Goal: Transaction & Acquisition: Purchase product/service

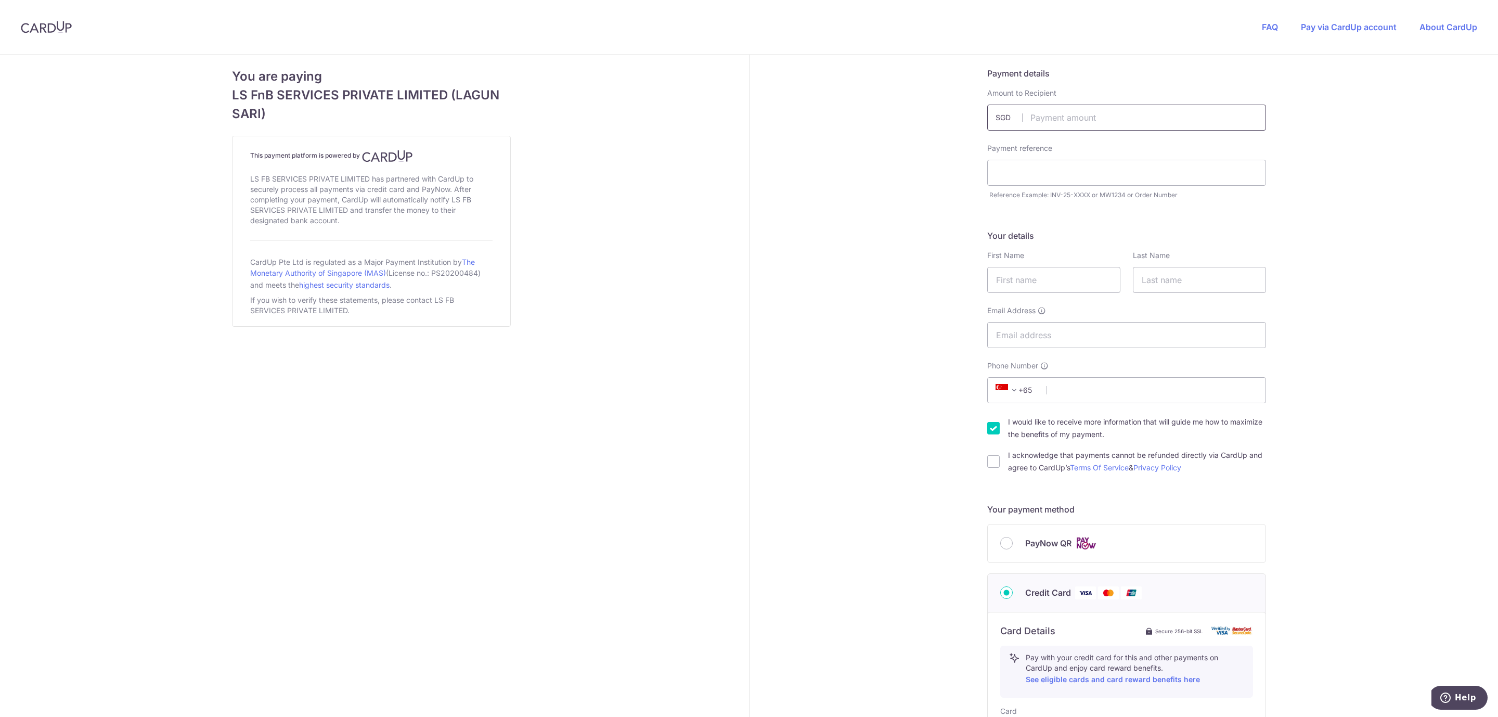
click at [1094, 122] on input "text" at bounding box center [1126, 118] width 279 height 26
type input "1500.00"
click at [1066, 169] on input "text" at bounding box center [1126, 173] width 279 height 26
type input "MW1538"
click at [1038, 282] on input "text" at bounding box center [1053, 280] width 133 height 26
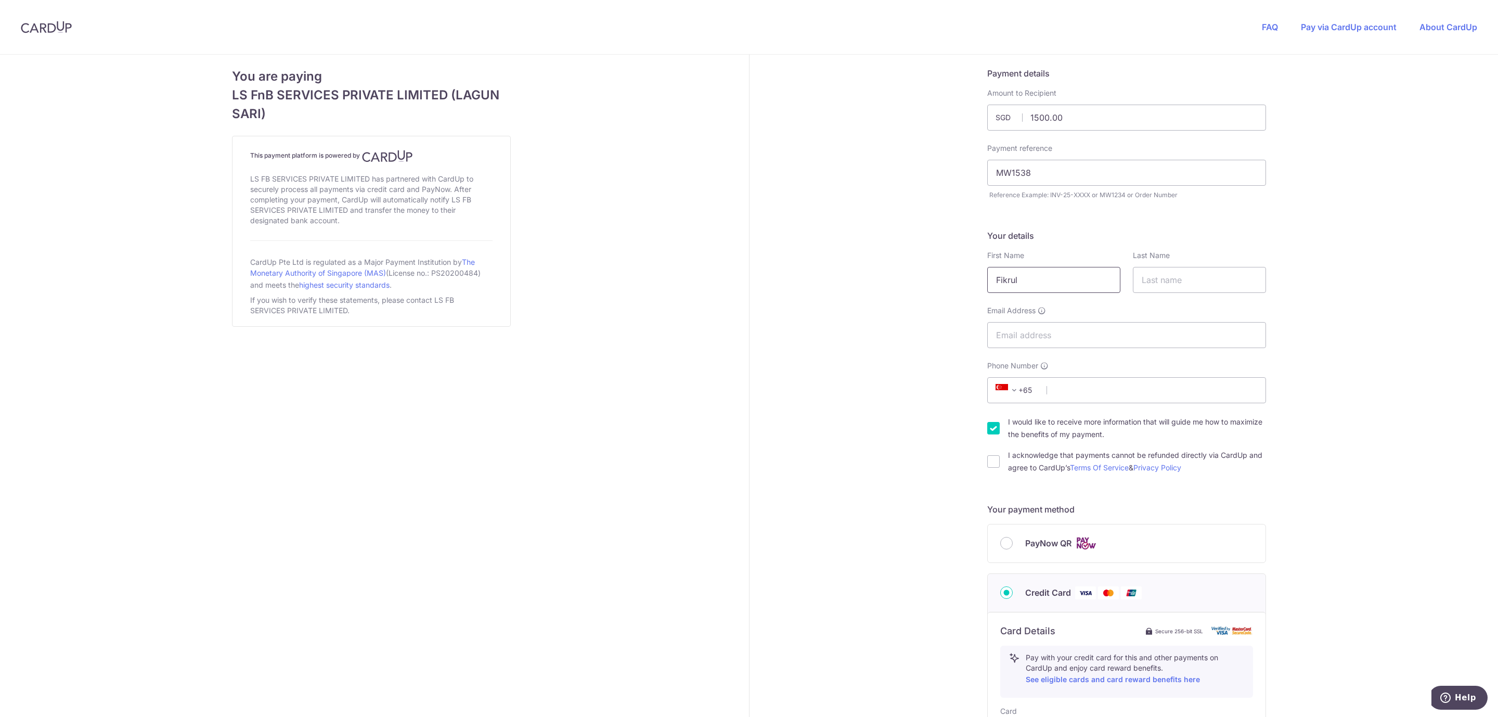
type input "Fikrul"
type input "[PERSON_NAME]"
type input "[EMAIL_ADDRESS][DOMAIN_NAME]"
click at [1060, 384] on input "Phone Number" at bounding box center [1126, 390] width 279 height 26
type input "98632177"
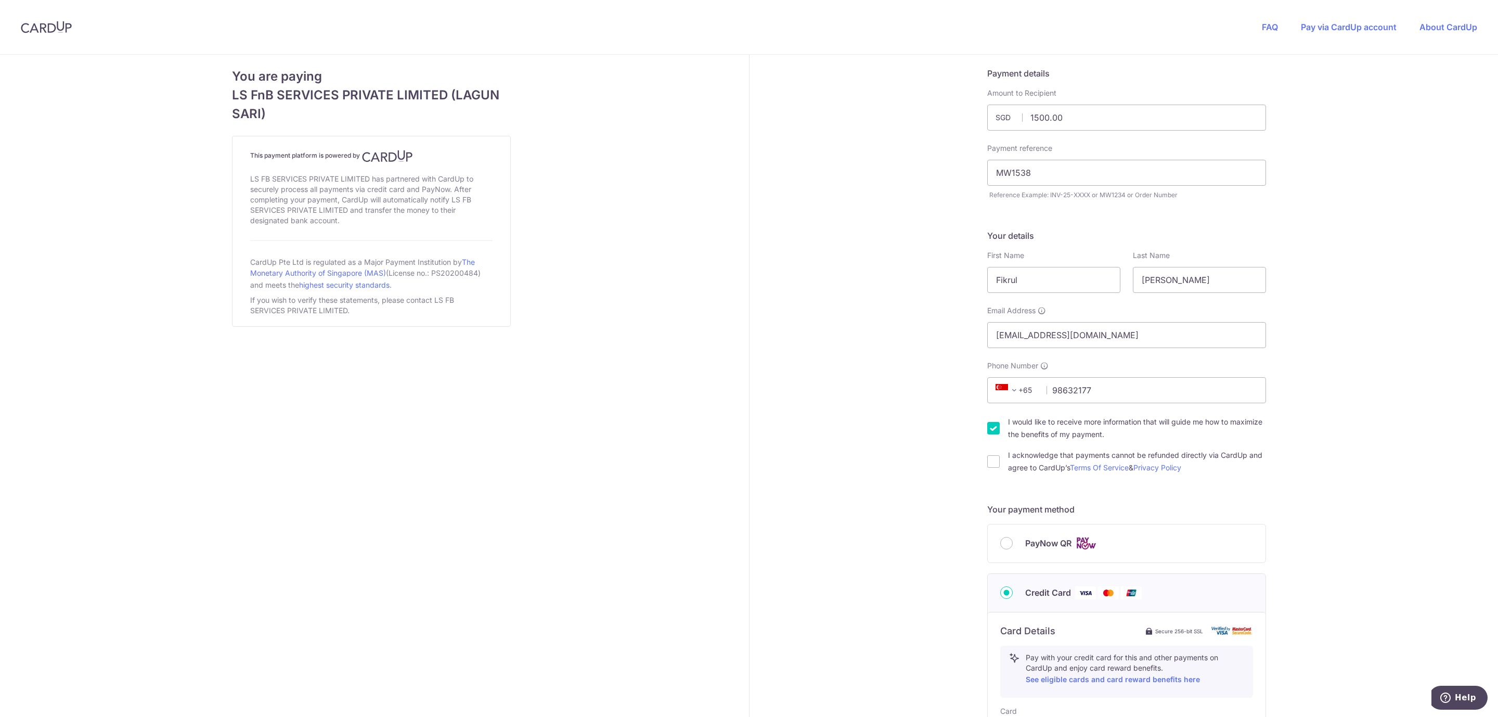
type input "640934"
type input "Jurong [STREET_ADDRESS]"
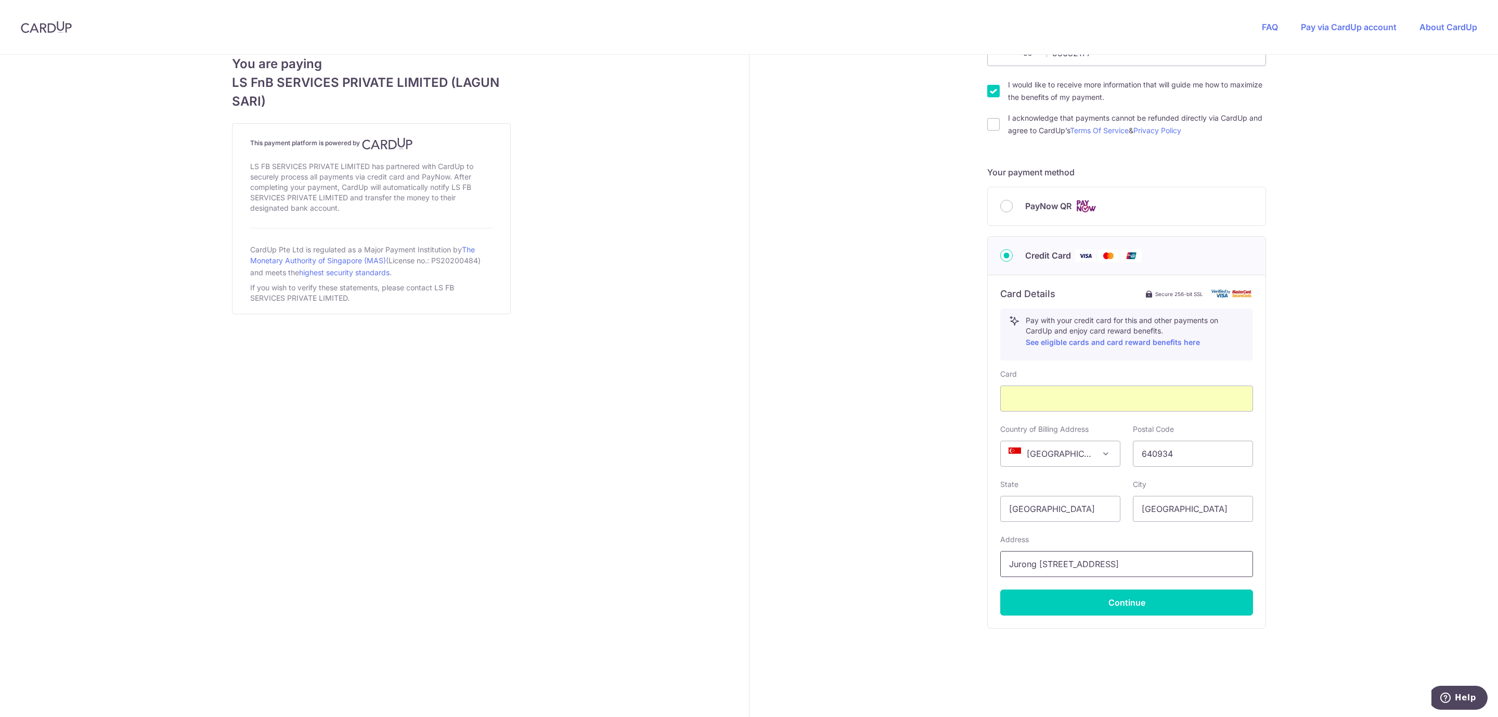
scroll to position [339, 0]
click at [1121, 602] on button "Continue" at bounding box center [1126, 602] width 253 height 26
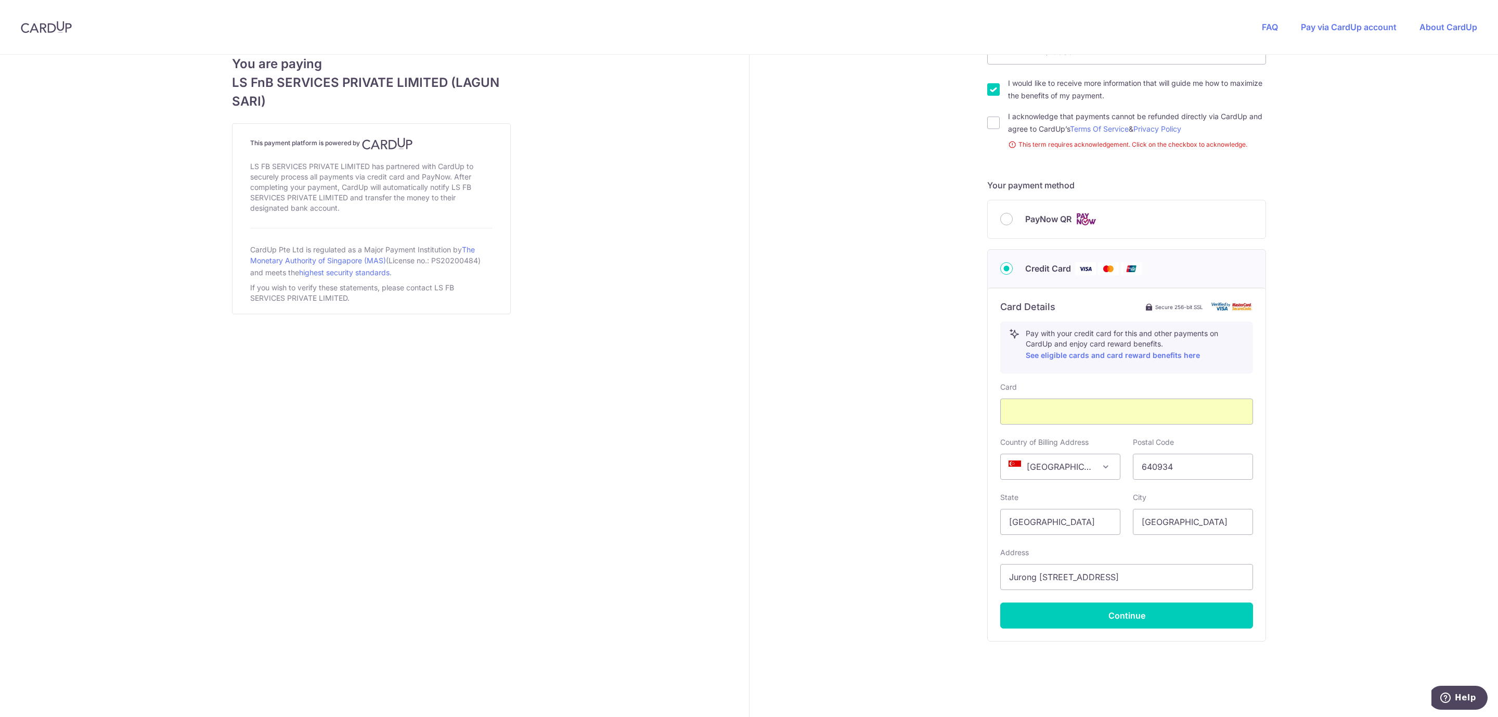
drag, startPoint x: 993, startPoint y: 122, endPoint x: 1024, endPoint y: 213, distance: 96.1
click at [993, 122] on input "I acknowledge that payments cannot be refunded directly via CardUp and agree to…" at bounding box center [993, 123] width 12 height 12
checkbox input "true"
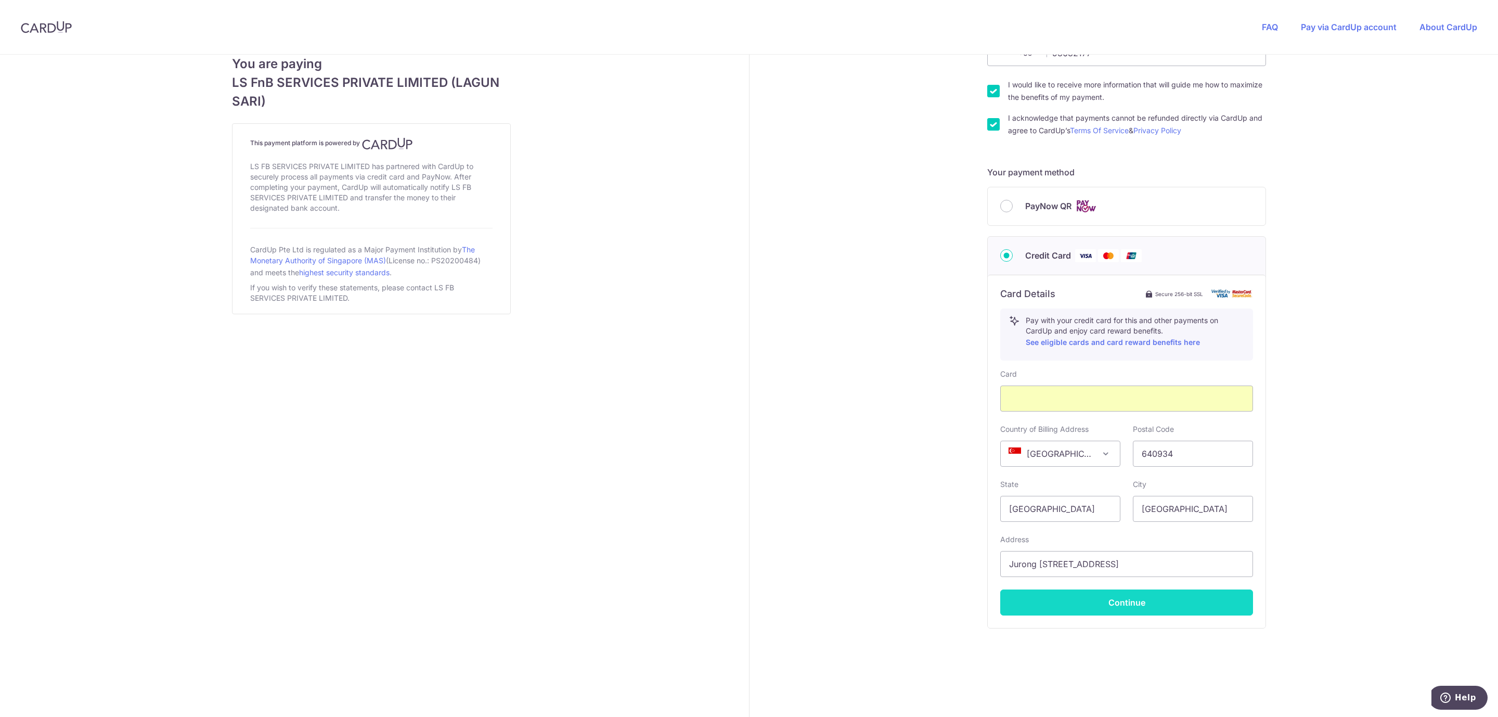
click at [1132, 597] on button "Continue" at bounding box center [1126, 602] width 253 height 26
type input "**** 4163"
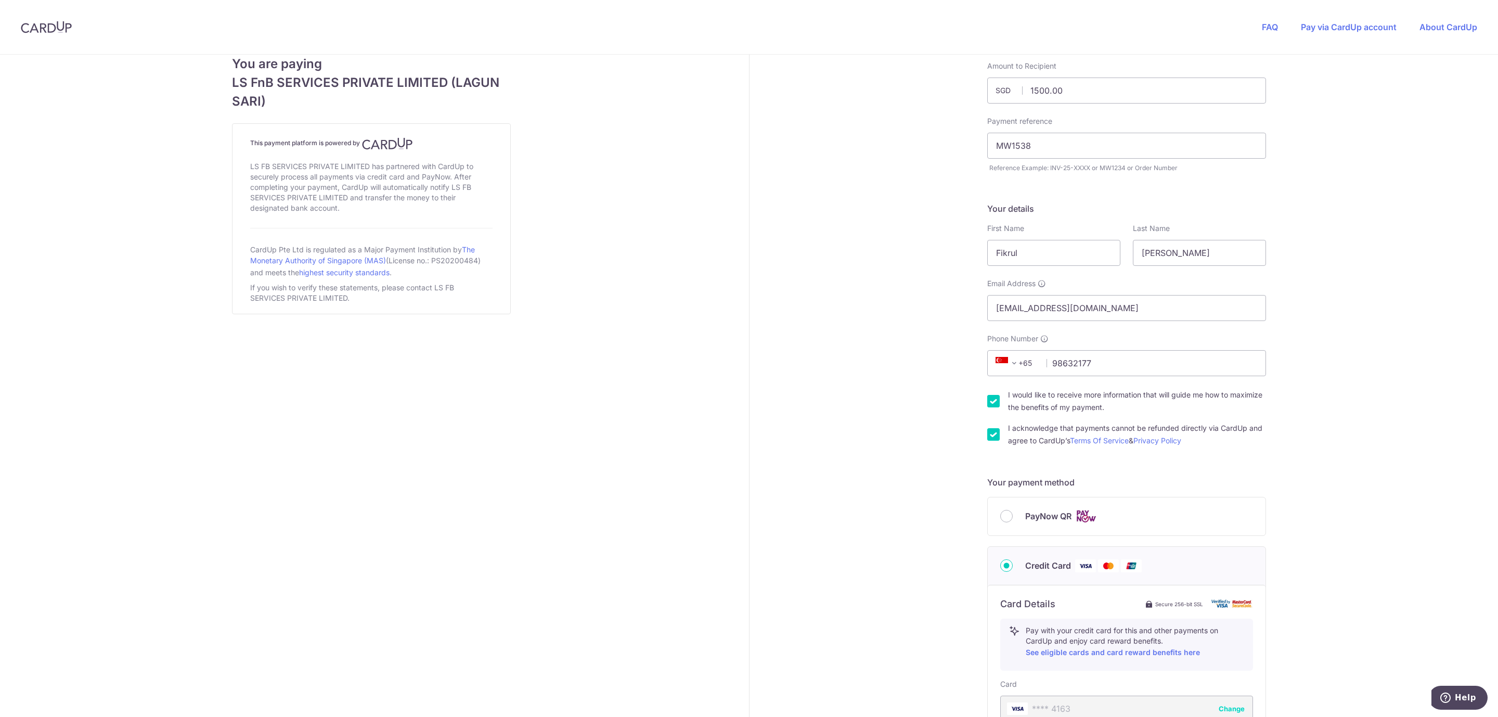
scroll to position [0, 0]
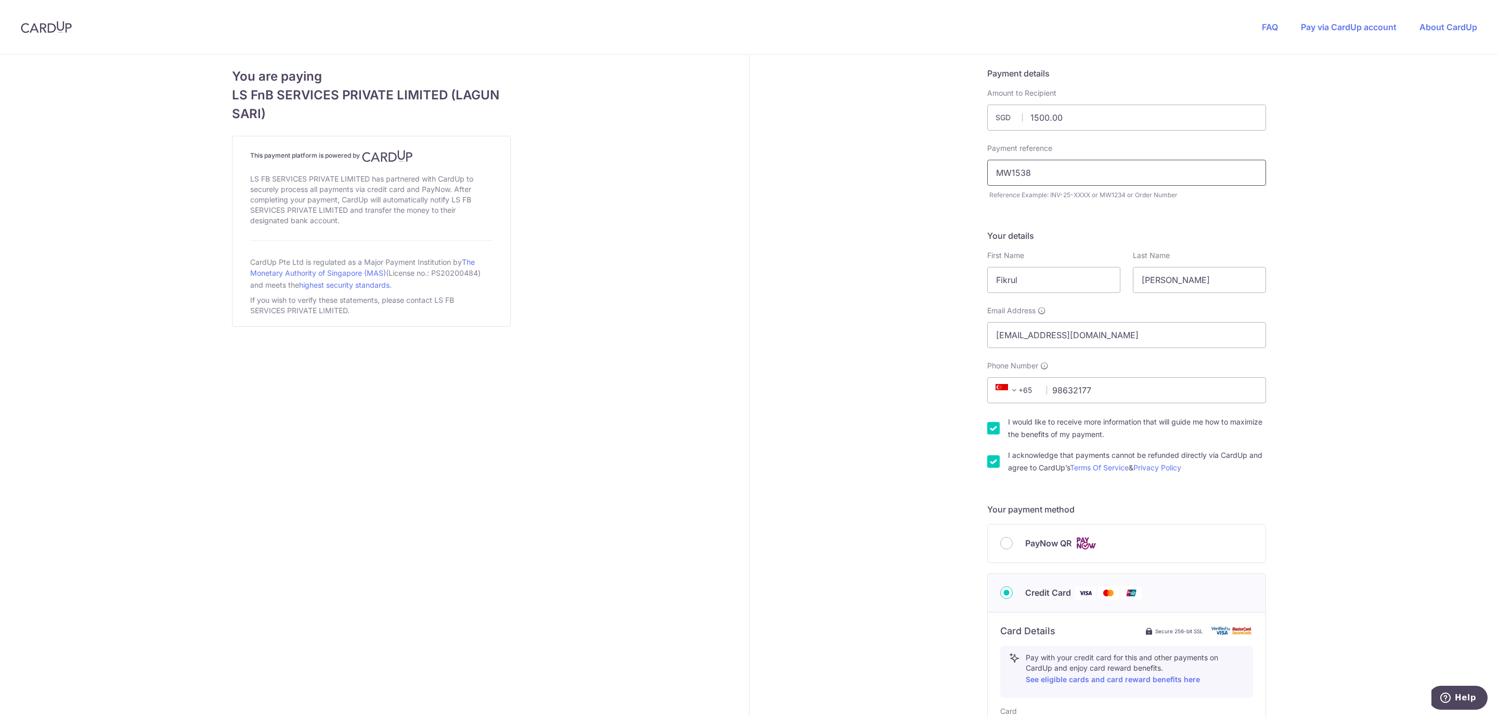
drag, startPoint x: 1028, startPoint y: 173, endPoint x: 965, endPoint y: 157, distance: 65.6
click at [965, 157] on div "Payment details Amount to Recipient 1500.00 SGD Payment reference MW1538 Refere…" at bounding box center [1127, 518] width 755 height 926
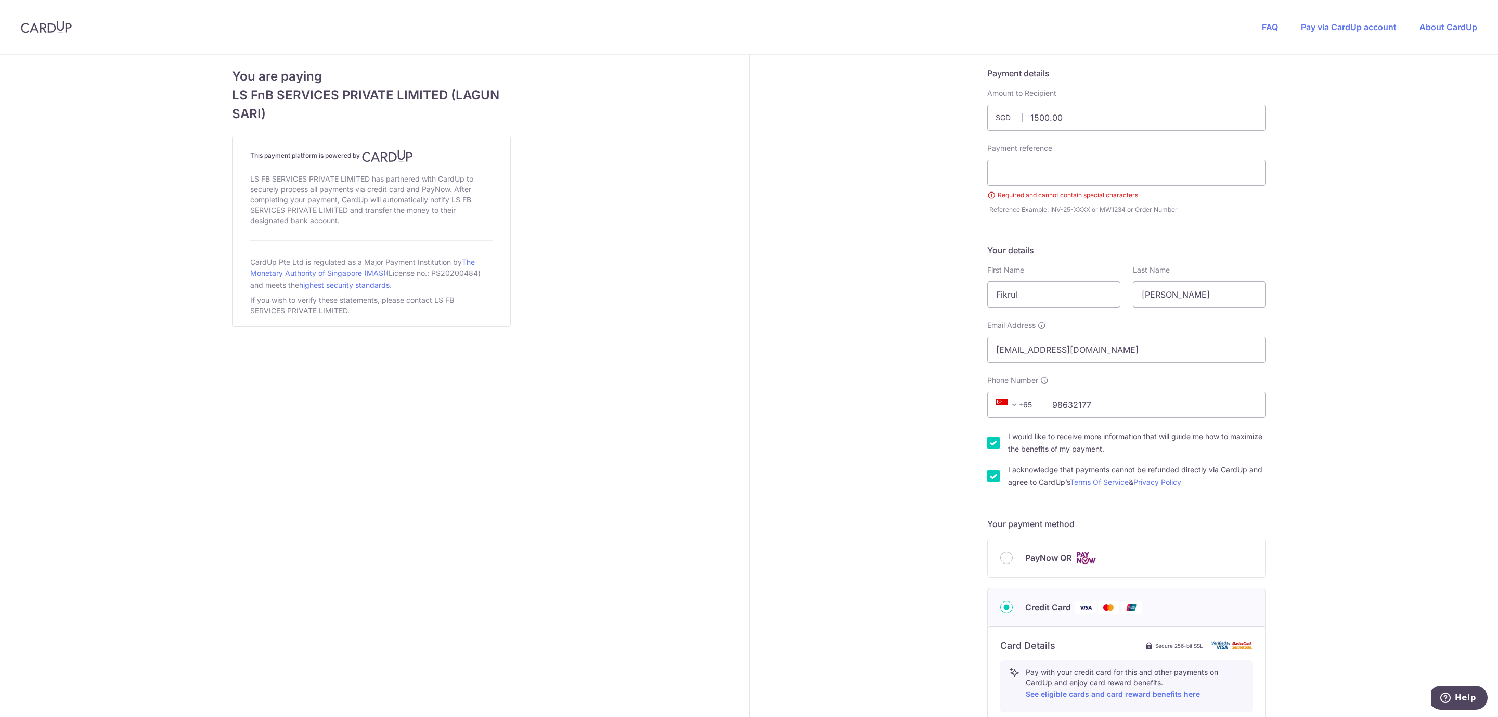
click at [933, 170] on div "Payment details Amount to Recipient 1500.00 SGD Payment reference Required and …" at bounding box center [1127, 525] width 755 height 941
click at [1149, 169] on input "text" at bounding box center [1126, 173] width 279 height 26
type input "MW1538"
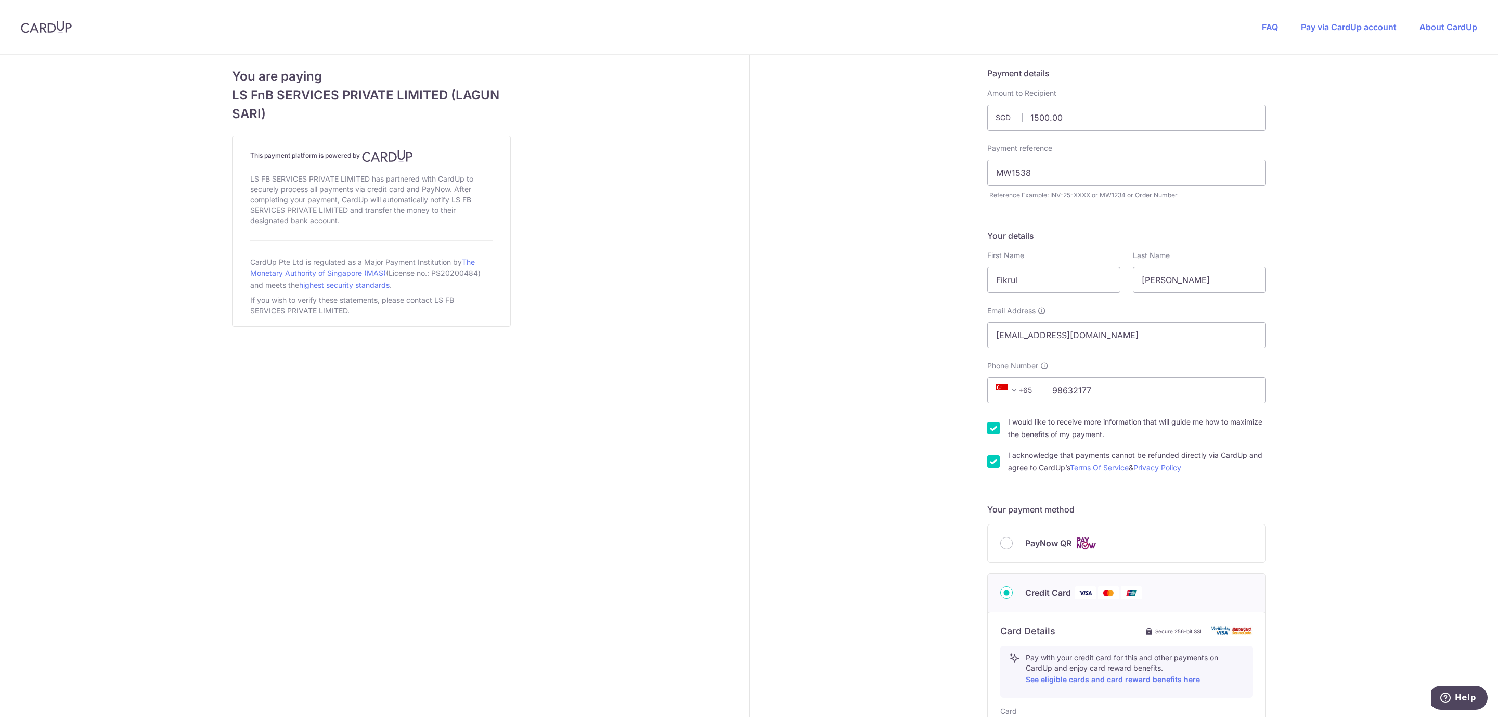
click at [1331, 304] on div "Payment details Amount to Recipient 1500.00 SGD Payment reference MW1538 Requir…" at bounding box center [1127, 518] width 755 height 926
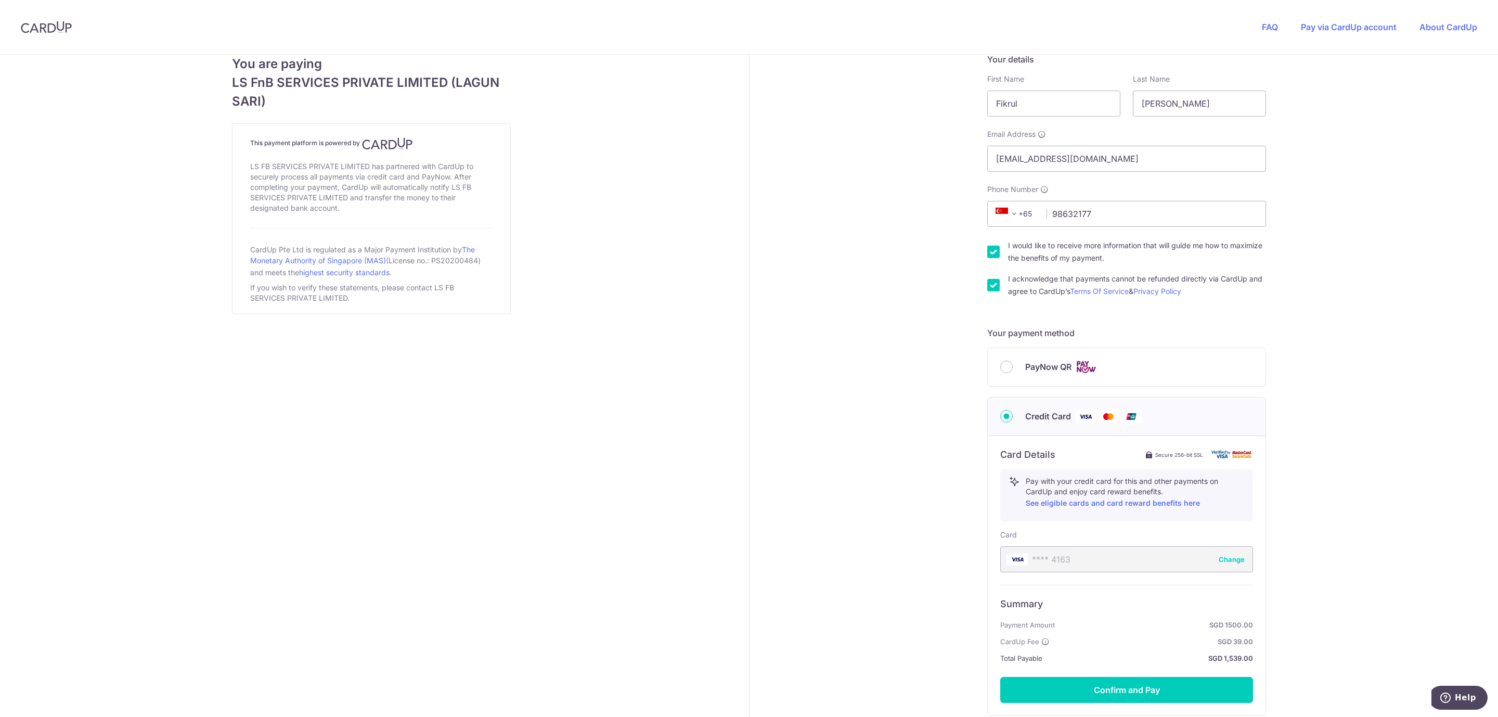
scroll to position [234, 0]
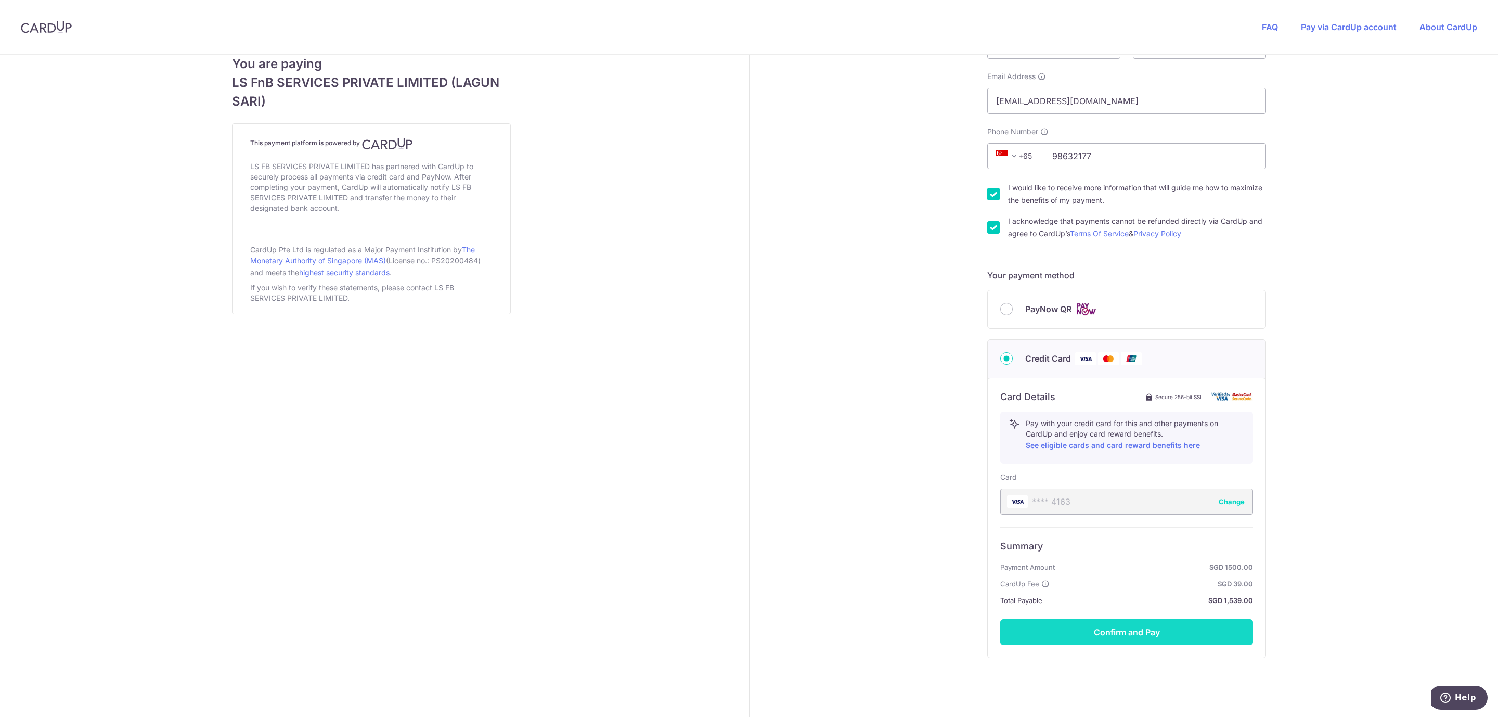
click at [1052, 638] on button "Confirm and Pay" at bounding box center [1126, 632] width 253 height 26
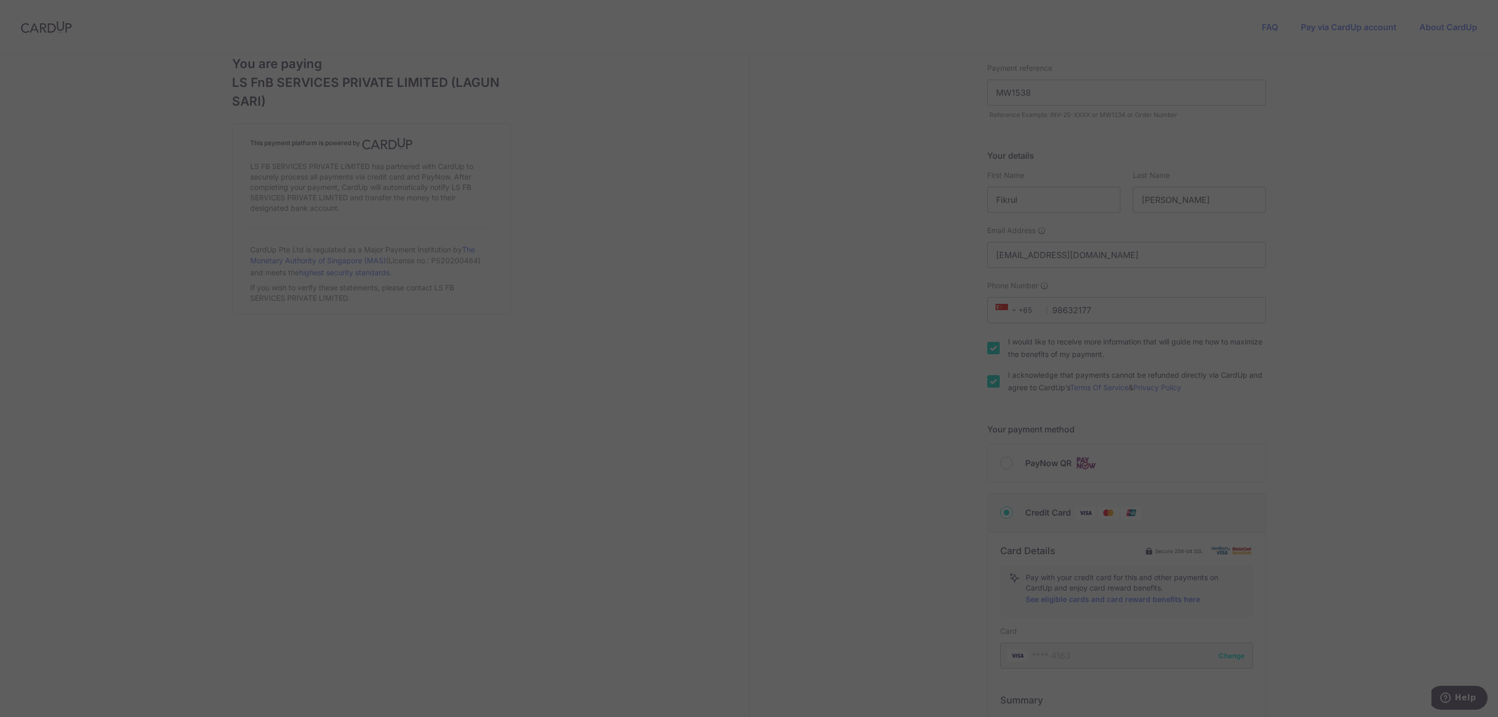
scroll to position [78, 0]
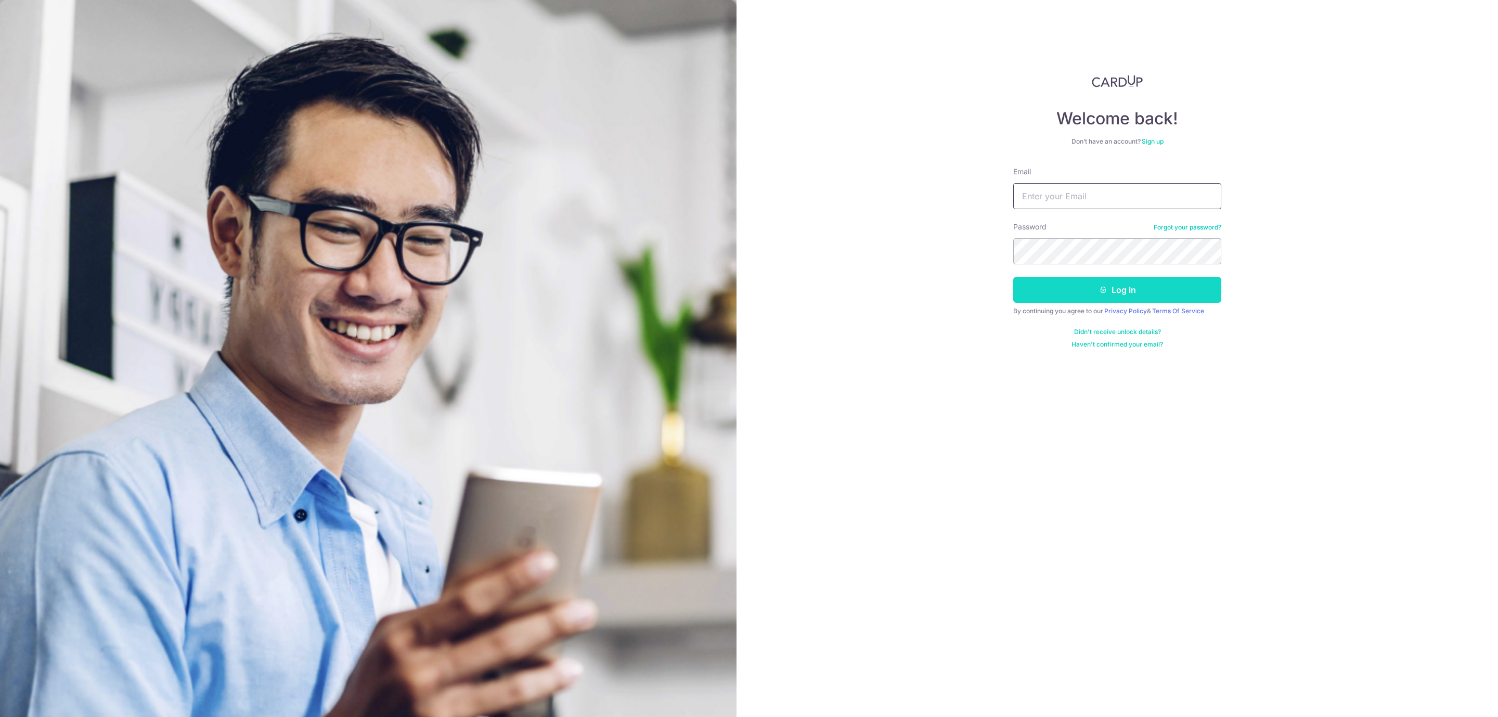
type input "fernandofeek934@gmail.com"
click at [1099, 295] on button "Log in" at bounding box center [1117, 290] width 208 height 26
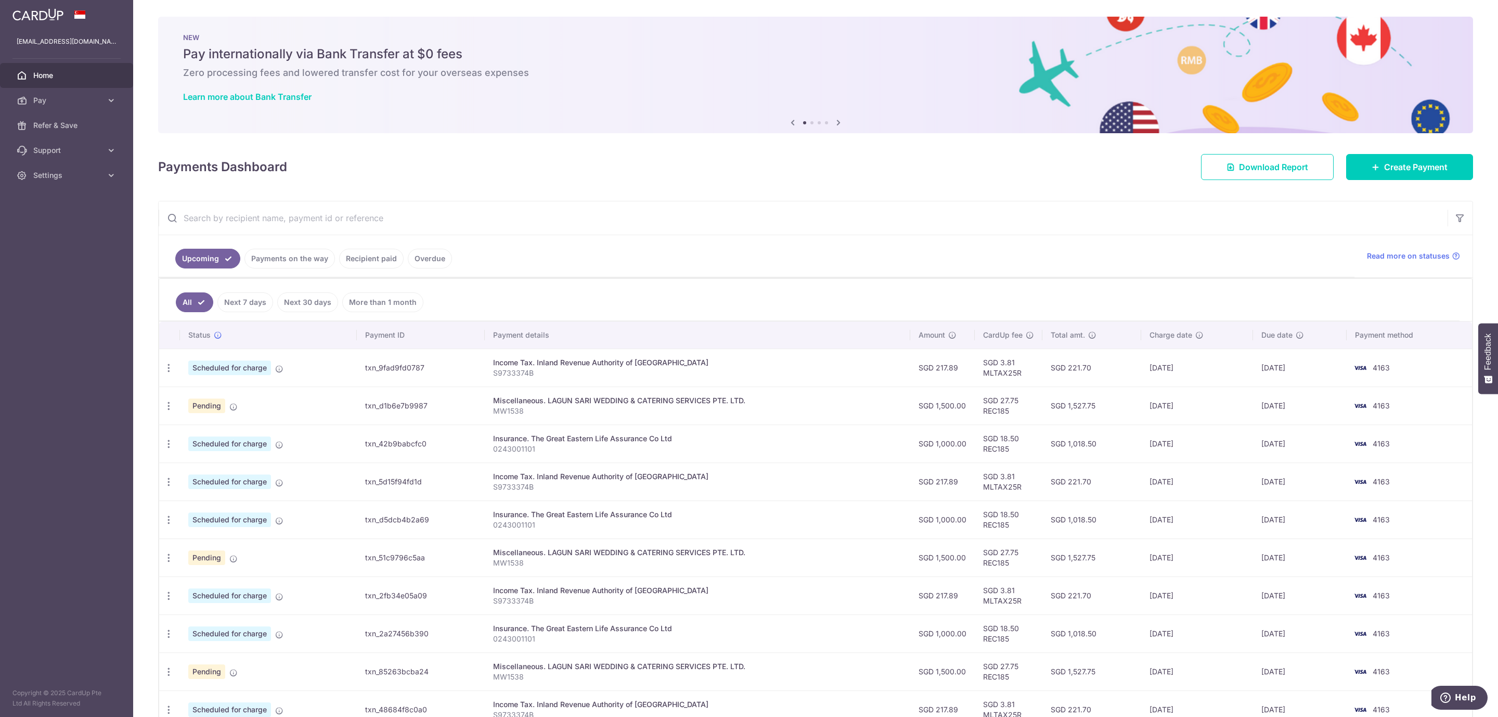
click at [386, 253] on link "Recipient paid" at bounding box center [371, 259] width 65 height 20
